Goal: Find contact information: Find contact information

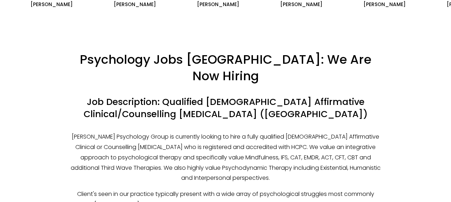
scroll to position [610, 0]
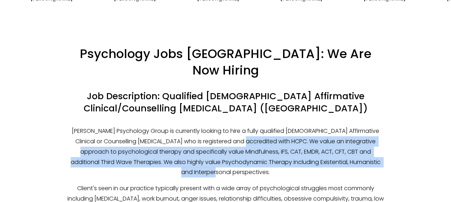
drag, startPoint x: 233, startPoint y: 100, endPoint x: 382, endPoint y: 119, distance: 150.2
click at [382, 126] on p "[PERSON_NAME] Psychology Group is currently looking to hire a fully qualified […" at bounding box center [225, 152] width 318 height 52
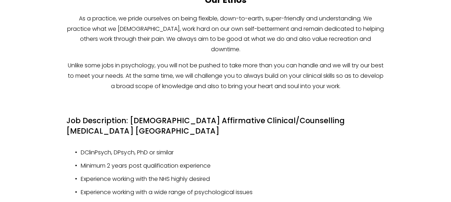
scroll to position [897, 0]
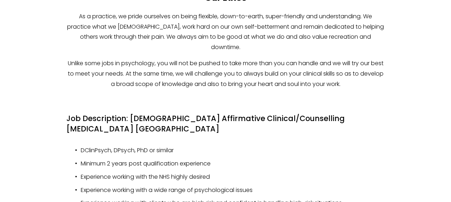
drag, startPoint x: 83, startPoint y: 78, endPoint x: 193, endPoint y: 79, distance: 109.8
click at [193, 146] on p "DClinPsych, DPsych, PhD or similar" at bounding box center [233, 151] width 304 height 10
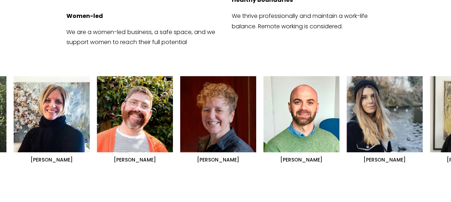
scroll to position [443, 0]
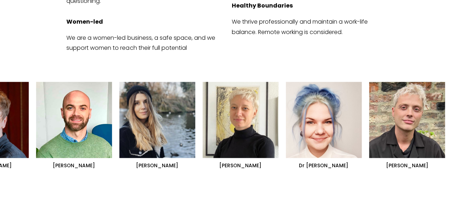
drag, startPoint x: 393, startPoint y: 97, endPoint x: 185, endPoint y: 101, distance: 207.9
click at [185, 101] on ul "[PERSON_NAME] [PERSON_NAME] [PERSON_NAME]" at bounding box center [226, 126] width 424 height 88
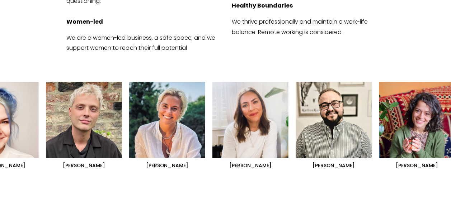
drag, startPoint x: 394, startPoint y: 87, endPoint x: 119, endPoint y: 103, distance: 275.4
click at [119, 103] on ul "[PERSON_NAME] [PERSON_NAME] [PERSON_NAME]" at bounding box center [226, 126] width 424 height 88
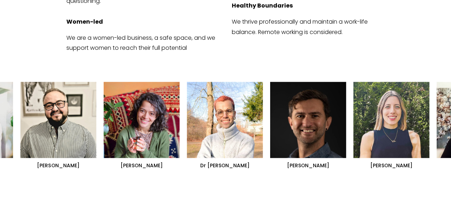
drag, startPoint x: 371, startPoint y: 90, endPoint x: 149, endPoint y: 104, distance: 222.6
click at [149, 104] on ul "[PERSON_NAME] [PERSON_NAME] [PERSON_NAME]" at bounding box center [226, 126] width 424 height 88
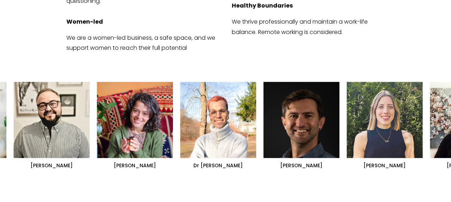
click at [302, 94] on ul "[PERSON_NAME] [PERSON_NAME] [PERSON_NAME]" at bounding box center [226, 126] width 424 height 88
click at [291, 97] on ul "[PERSON_NAME] [PERSON_NAME] [PERSON_NAME]" at bounding box center [226, 126] width 424 height 88
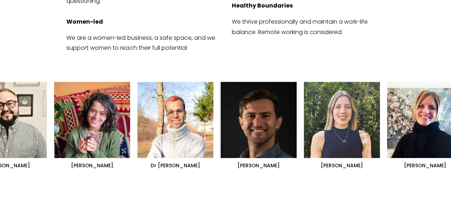
drag, startPoint x: 208, startPoint y: 98, endPoint x: 350, endPoint y: 92, distance: 142.6
click at [350, 92] on ul "[PERSON_NAME] [PERSON_NAME] [PERSON_NAME]" at bounding box center [226, 126] width 424 height 88
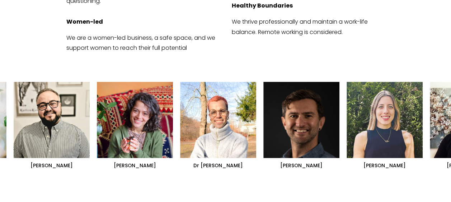
click at [309, 144] on div "[PERSON_NAME] [PERSON_NAME]" at bounding box center [225, 126] width 451 height 102
click at [309, 139] on ul "[PERSON_NAME] [PERSON_NAME] [PERSON_NAME]" at bounding box center [226, 126] width 424 height 88
click at [197, 120] on ul "[PERSON_NAME] [PERSON_NAME] [PERSON_NAME]" at bounding box center [226, 126] width 424 height 88
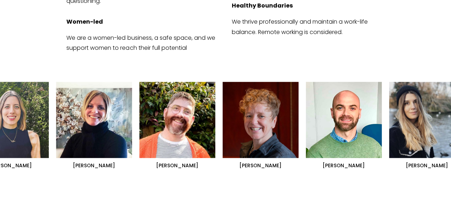
drag, startPoint x: 209, startPoint y: 118, endPoint x: 97, endPoint y: 111, distance: 111.8
click at [101, 112] on div "[PERSON_NAME] [PERSON_NAME] [PERSON_NAME]" at bounding box center [225, 126] width 451 height 88
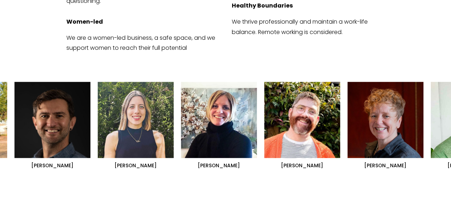
drag, startPoint x: 237, startPoint y: 110, endPoint x: 306, endPoint y: 109, distance: 68.9
click at [306, 109] on ul "[PERSON_NAME] [PERSON_NAME] [PERSON_NAME]" at bounding box center [226, 126] width 424 height 88
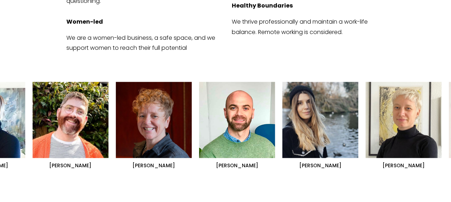
drag, startPoint x: 409, startPoint y: 101, endPoint x: 198, endPoint y: 107, distance: 211.5
click at [198, 107] on ul "[PERSON_NAME] [PERSON_NAME] [PERSON_NAME]" at bounding box center [226, 126] width 424 height 88
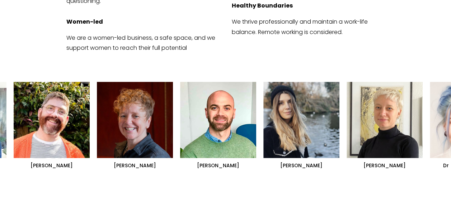
click at [283, 94] on ul "[PERSON_NAME] [PERSON_NAME] [PERSON_NAME]" at bounding box center [226, 126] width 424 height 88
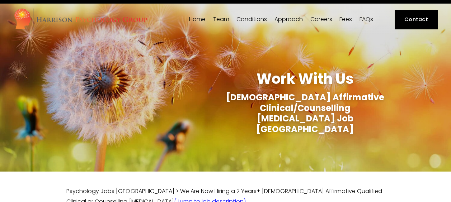
scroll to position [0, 0]
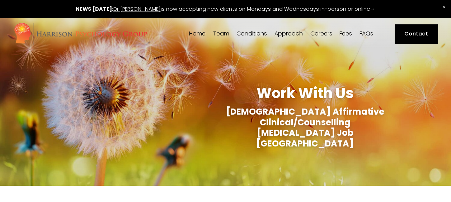
click at [0, 0] on span "[PERSON_NAME]" at bounding box center [0, 0] width 0 height 0
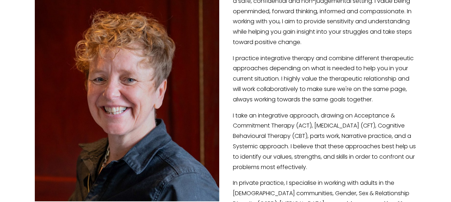
scroll to position [108, 0]
